Goal: Information Seeking & Learning: Check status

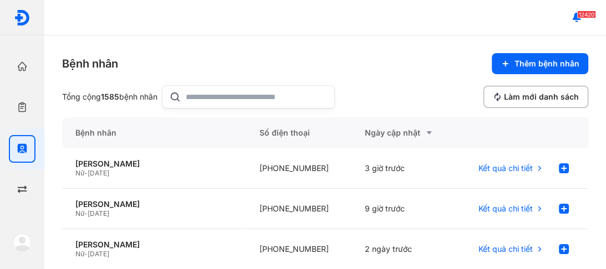
click at [193, 95] on input "text" at bounding box center [257, 97] width 142 height 22
type input "**********"
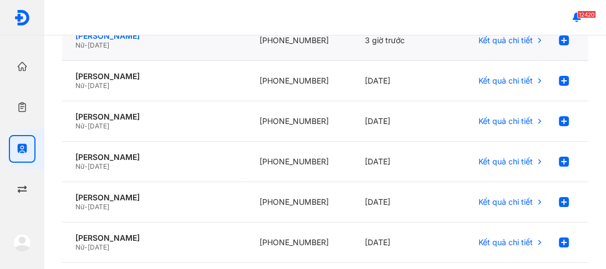
scroll to position [133, 0]
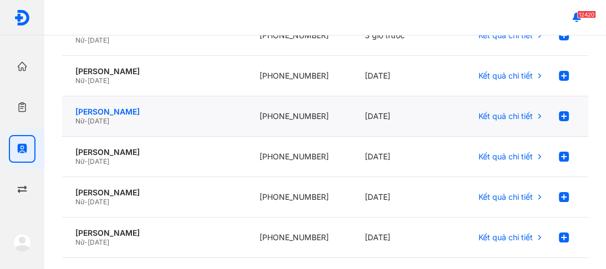
drag, startPoint x: 111, startPoint y: 104, endPoint x: 108, endPoint y: 112, distance: 8.8
click at [108, 111] on div "TRẦN THỊ ANH Nữ - 01/02/1973" at bounding box center [154, 116] width 184 height 40
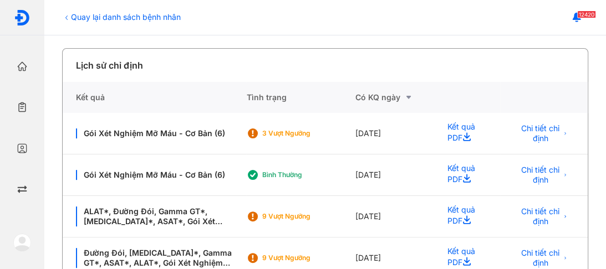
scroll to position [222, 0]
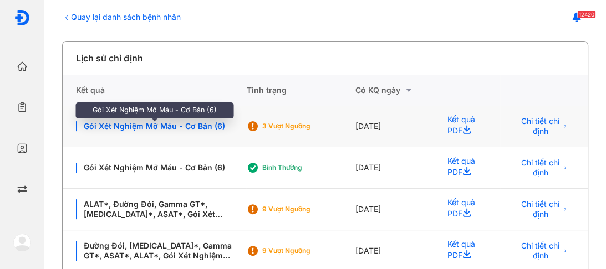
click at [141, 123] on div "Gói Xét Nghiệm Mỡ Máu - Cơ Bản (6)" at bounding box center [154, 126] width 157 height 10
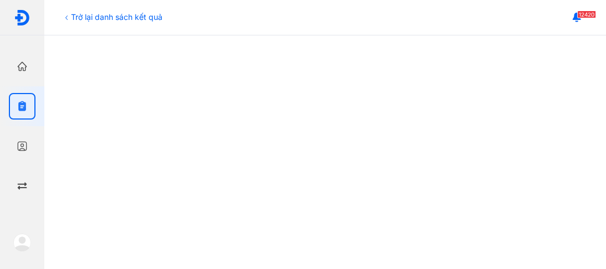
scroll to position [576, 0]
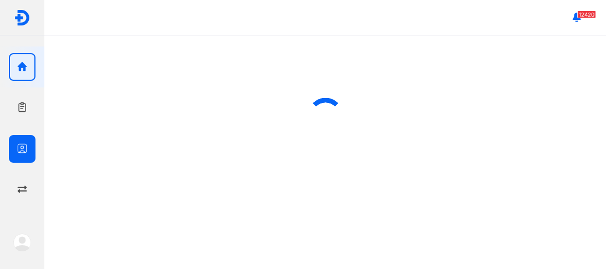
drag, startPoint x: 13, startPoint y: 146, endPoint x: 27, endPoint y: 138, distance: 15.7
click at [15, 146] on div at bounding box center [22, 149] width 27 height 28
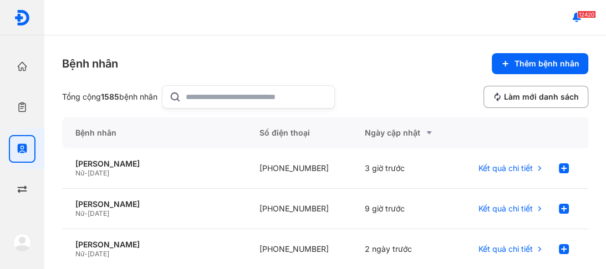
click at [204, 95] on input "text" at bounding box center [257, 97] width 142 height 22
type input "**********"
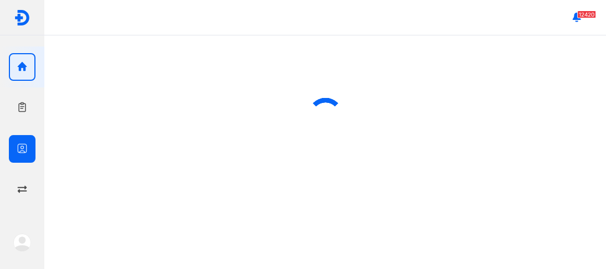
drag, startPoint x: 22, startPoint y: 148, endPoint x: 39, endPoint y: 134, distance: 22.1
click at [23, 147] on icon "button" at bounding box center [22, 148] width 11 height 11
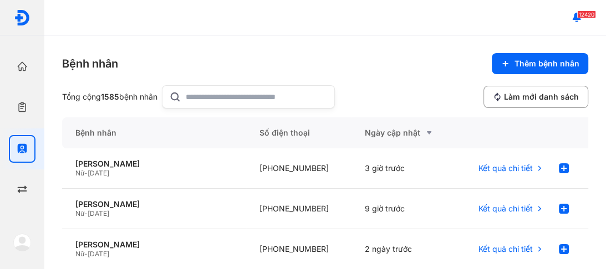
click at [217, 98] on input "text" at bounding box center [257, 97] width 142 height 22
type input "**********"
